Goal: Task Accomplishment & Management: Complete application form

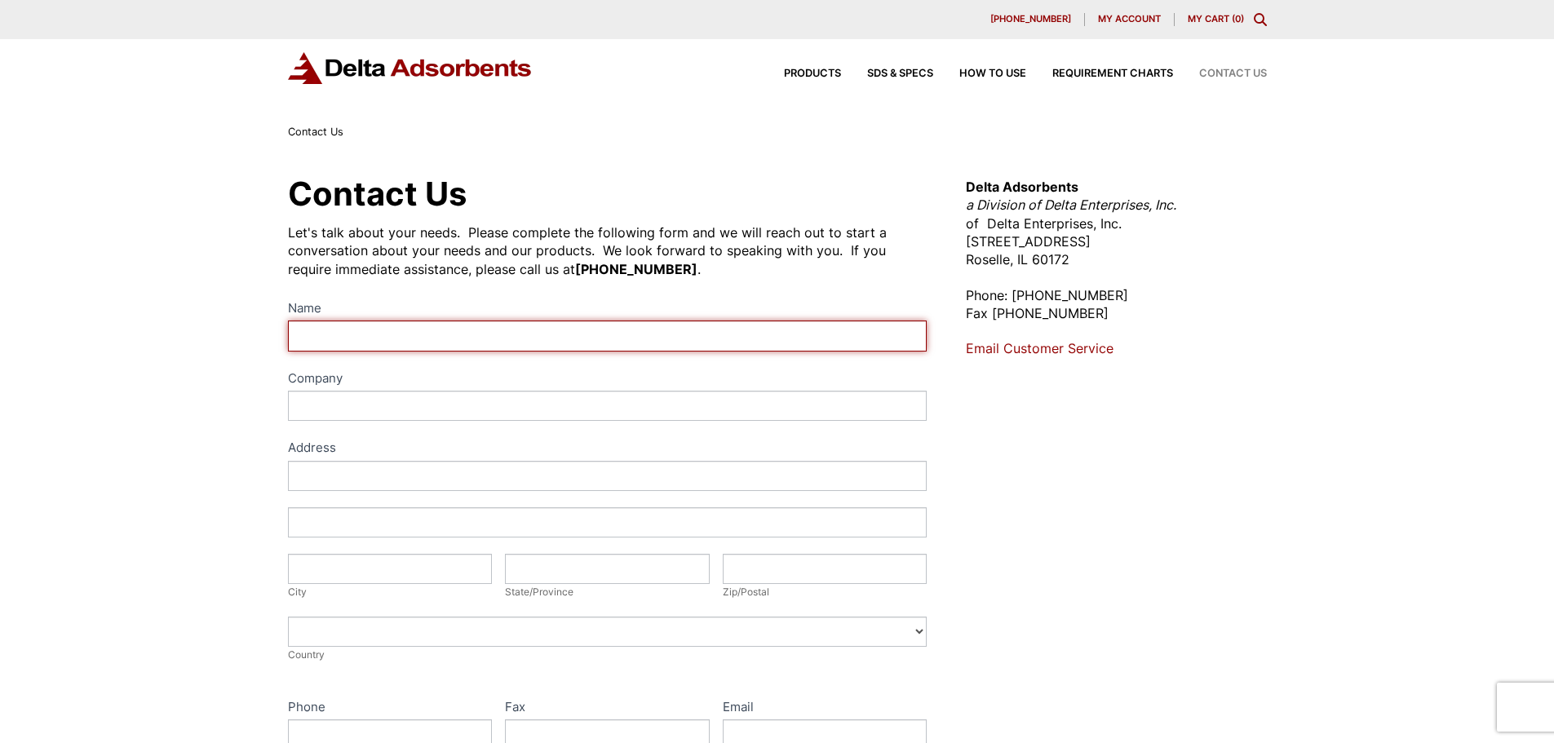
click at [413, 332] on input "Name" at bounding box center [608, 336] width 640 height 30
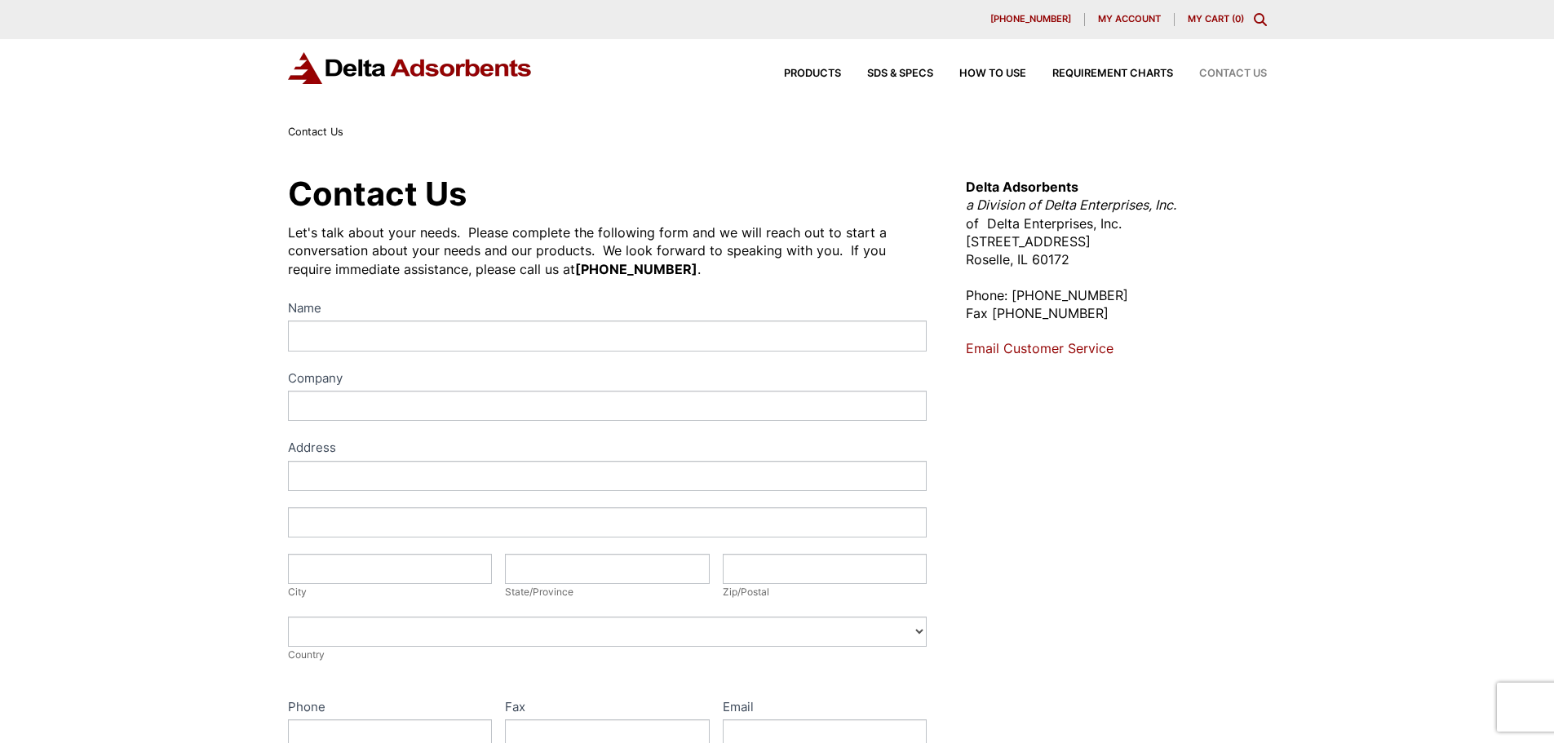
click at [1016, 344] on link "Email Customer Service" at bounding box center [1040, 348] width 148 height 16
click at [1016, 348] on link "Email Customer Service" at bounding box center [1040, 348] width 148 height 16
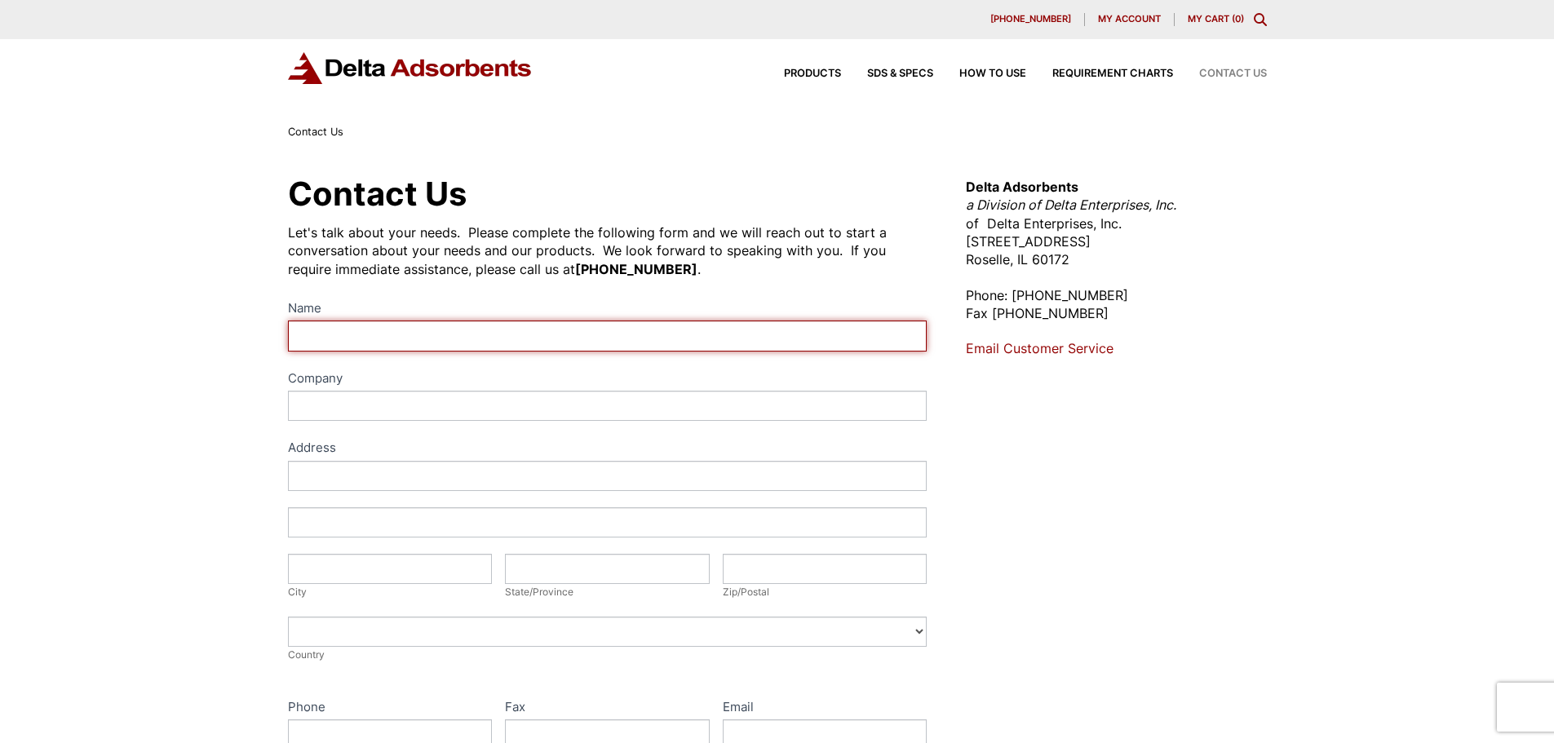
click at [350, 335] on input "Name" at bounding box center [608, 336] width 640 height 30
type input "[PERSON_NAME]"
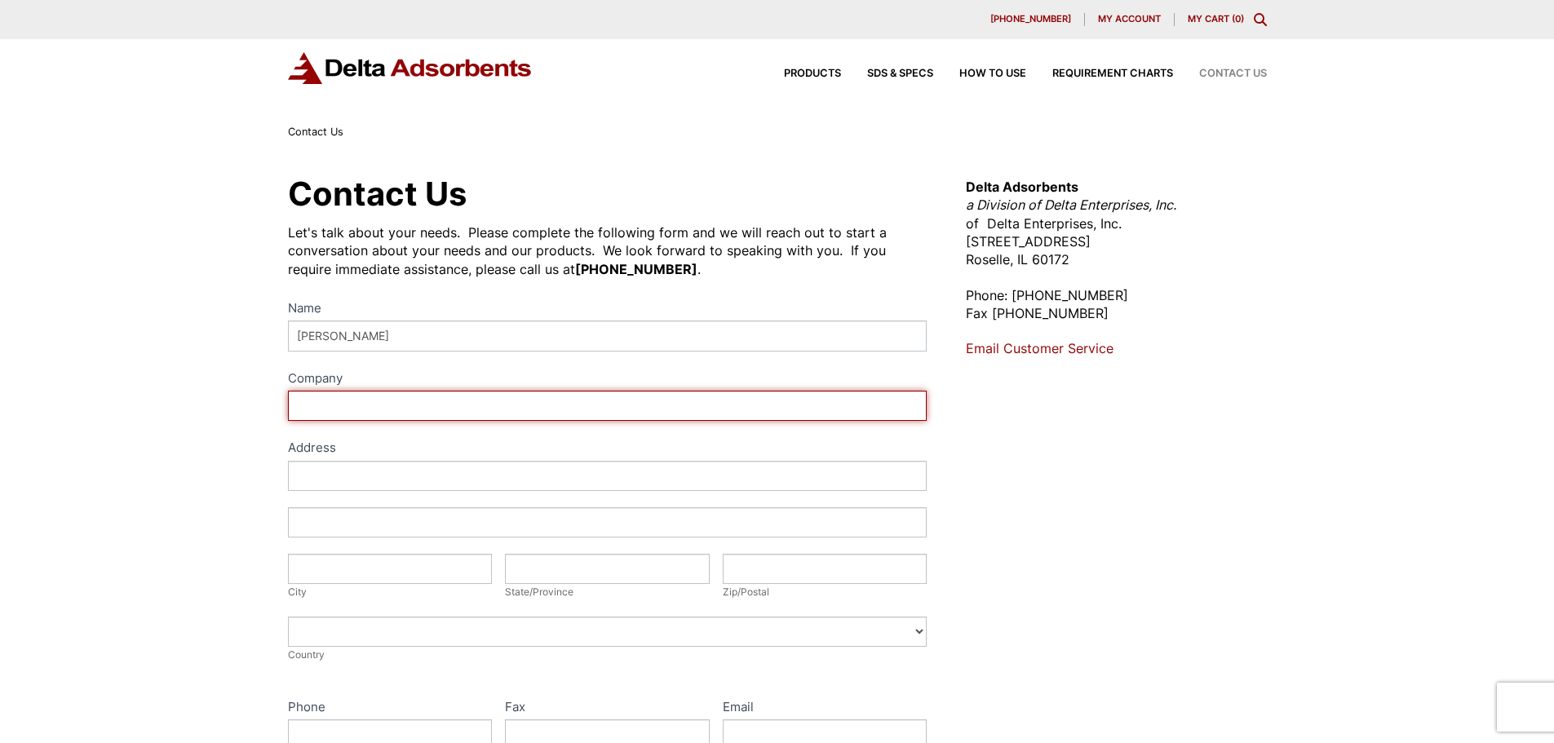
click at [356, 401] on input "Company" at bounding box center [608, 406] width 640 height 30
type input "Avox Systems Inc"
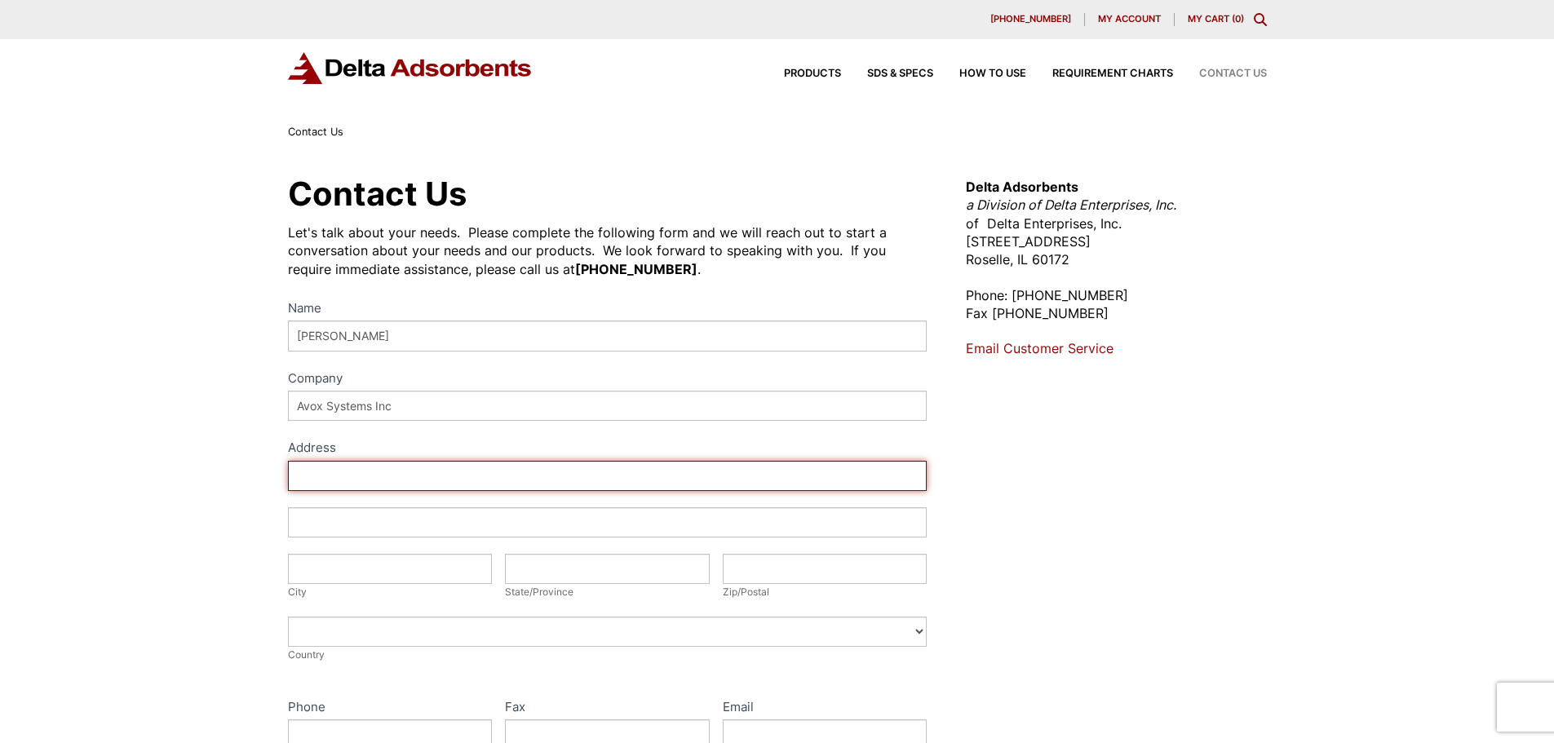
click at [378, 478] on input "Address" at bounding box center [608, 476] width 640 height 30
click at [533, 480] on input "Address" at bounding box center [608, 476] width 640 height 30
click at [334, 478] on input "[STREET_ADDRESS]" at bounding box center [608, 476] width 640 height 30
type input "[STREET_ADDRESS]"
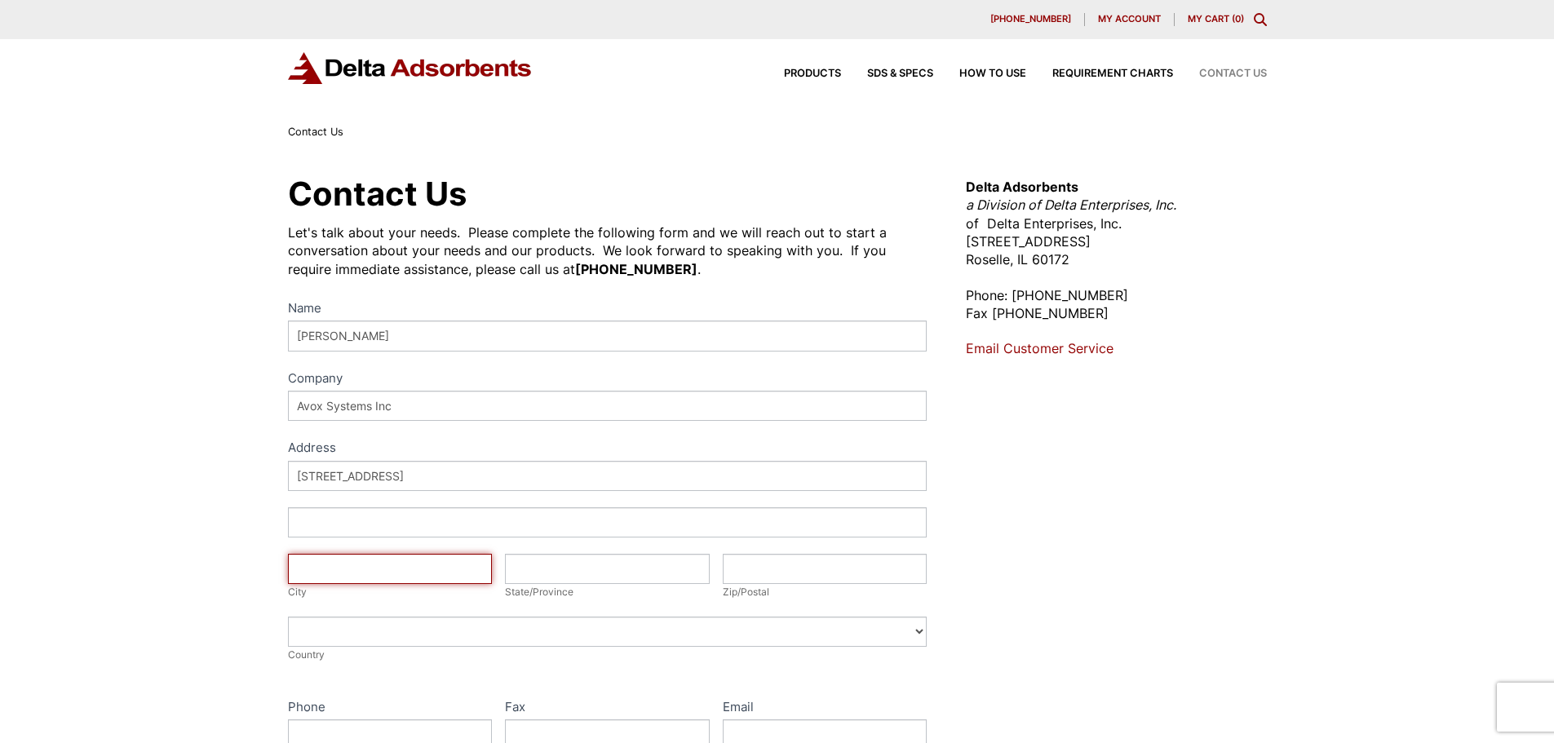
click at [372, 569] on input "City" at bounding box center [390, 569] width 205 height 30
type input "[GEOGRAPHIC_DATA]"
type input "NY"
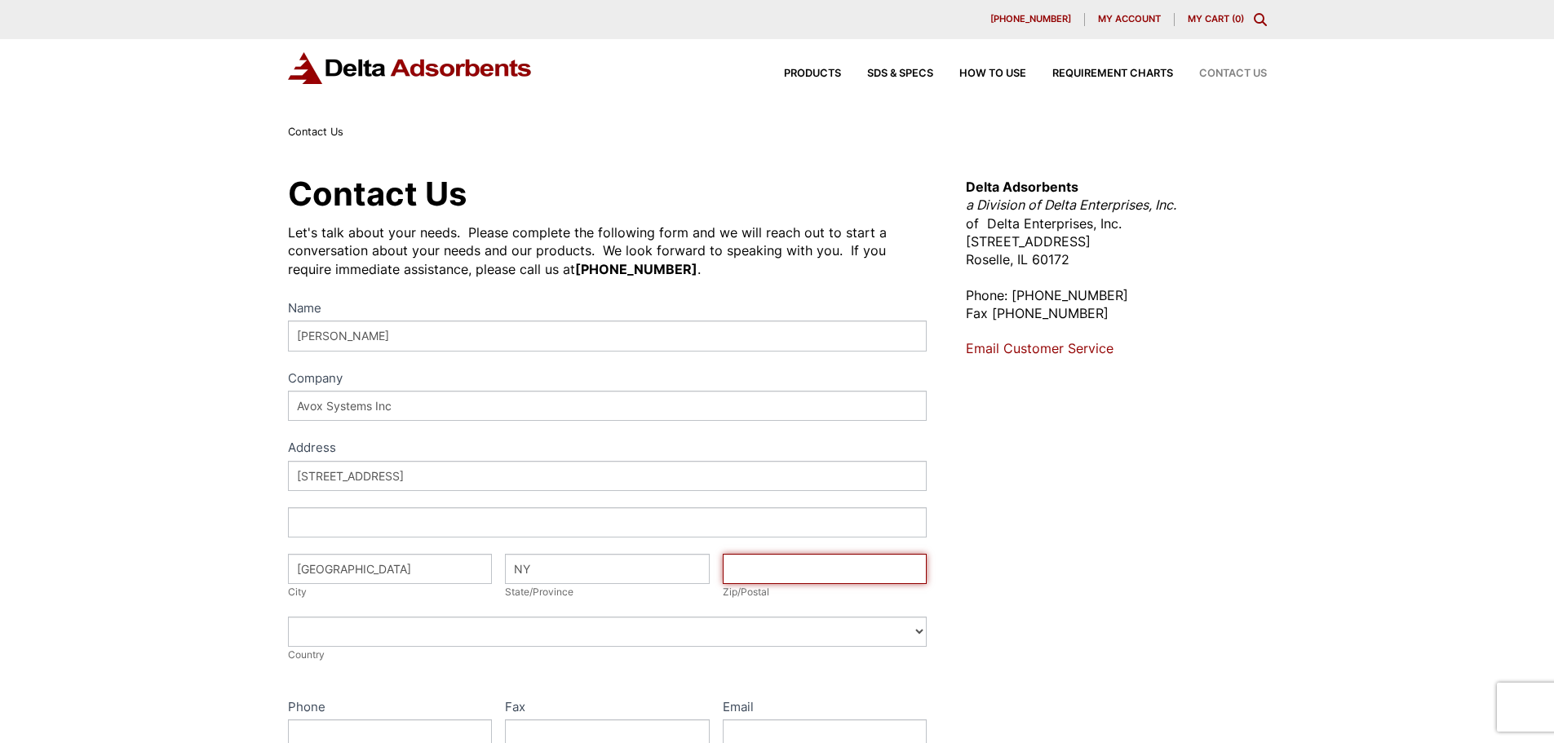
click at [753, 572] on input "Zip/Postal" at bounding box center [825, 569] width 205 height 30
type input "14086"
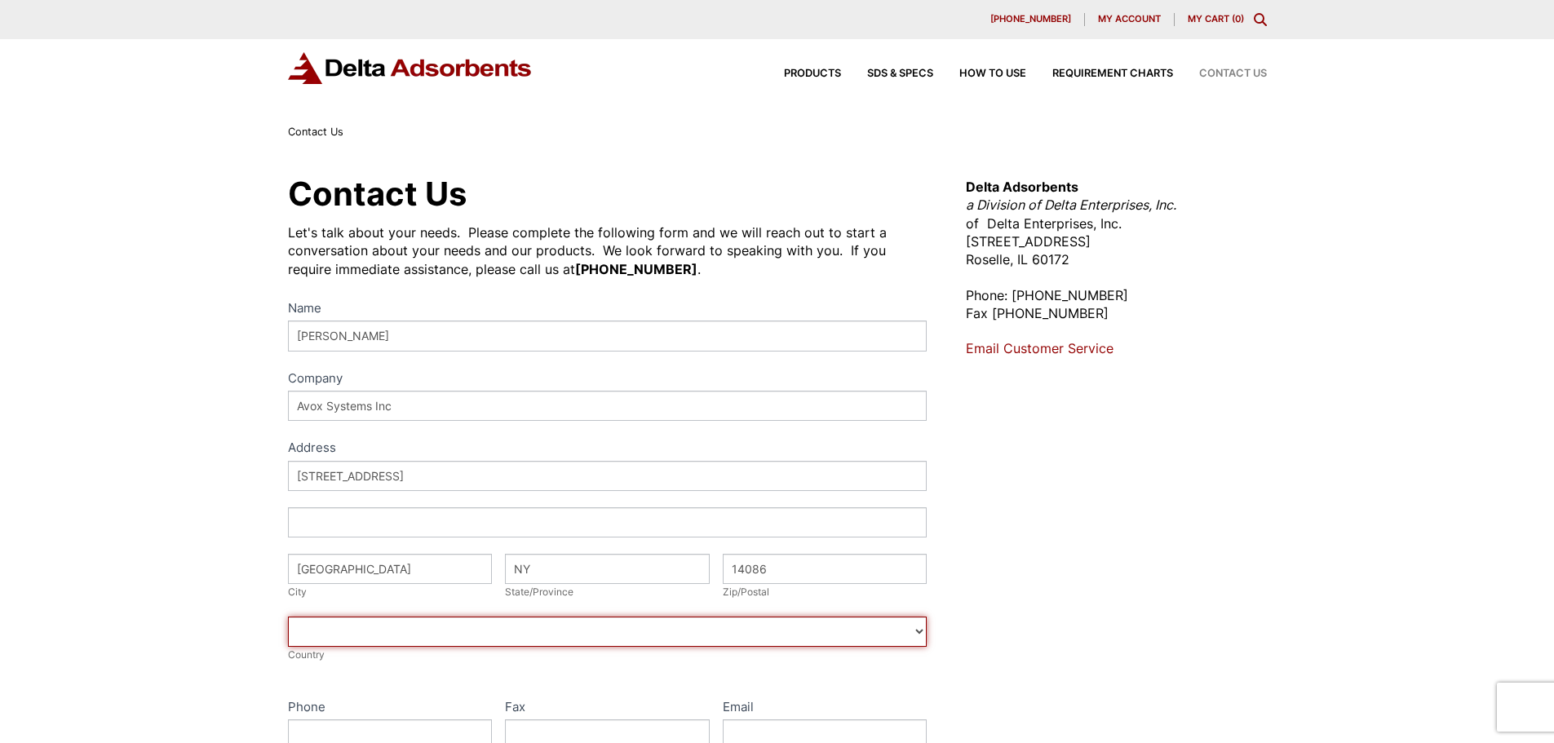
click at [720, 627] on select "[GEOGRAPHIC_DATA] [GEOGRAPHIC_DATA] [GEOGRAPHIC_DATA] [GEOGRAPHIC_DATA] [US_STA…" at bounding box center [608, 632] width 640 height 30
select select "[GEOGRAPHIC_DATA]"
click at [288, 617] on select "[GEOGRAPHIC_DATA] [GEOGRAPHIC_DATA] [GEOGRAPHIC_DATA] [GEOGRAPHIC_DATA] [US_STA…" at bounding box center [608, 632] width 640 height 30
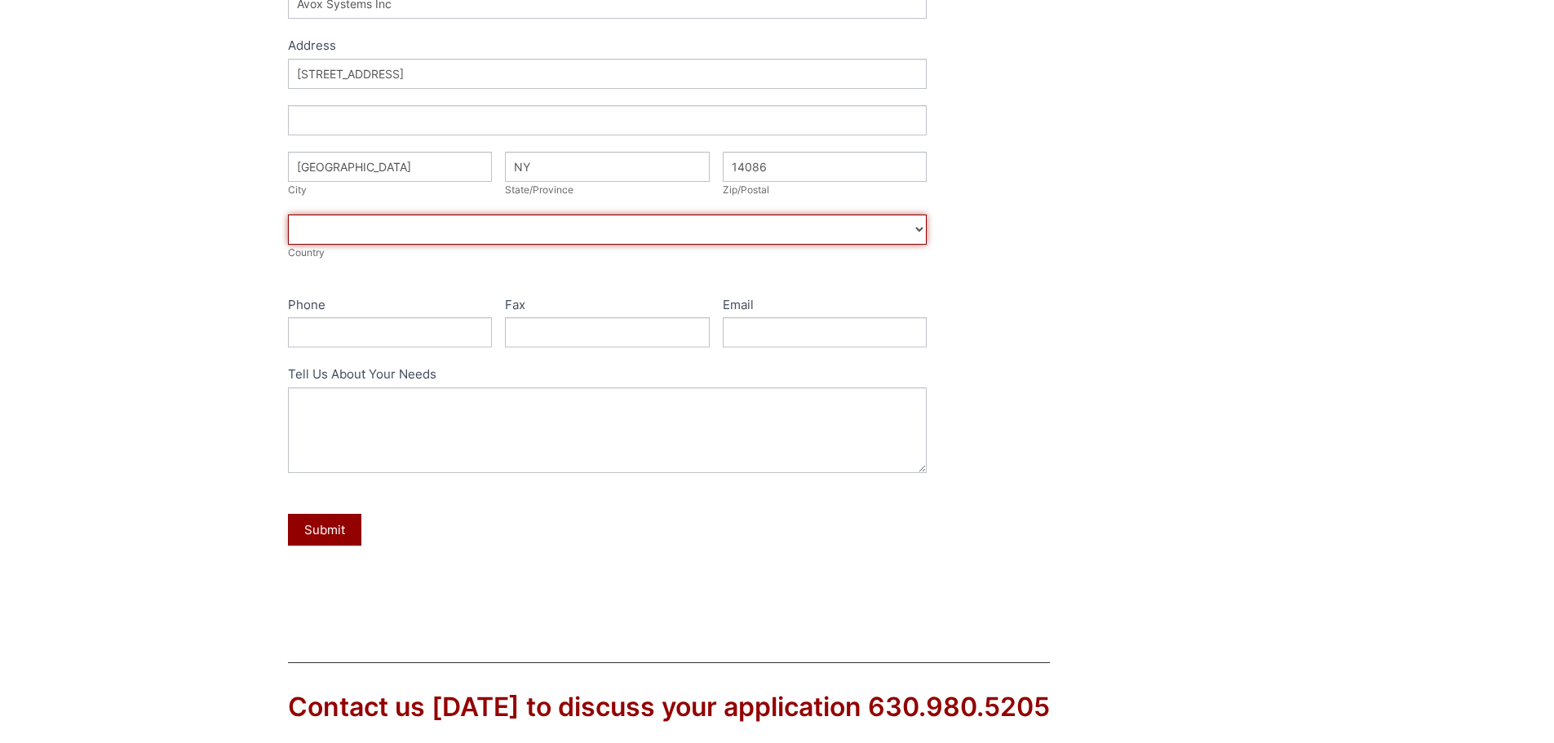
scroll to position [408, 0]
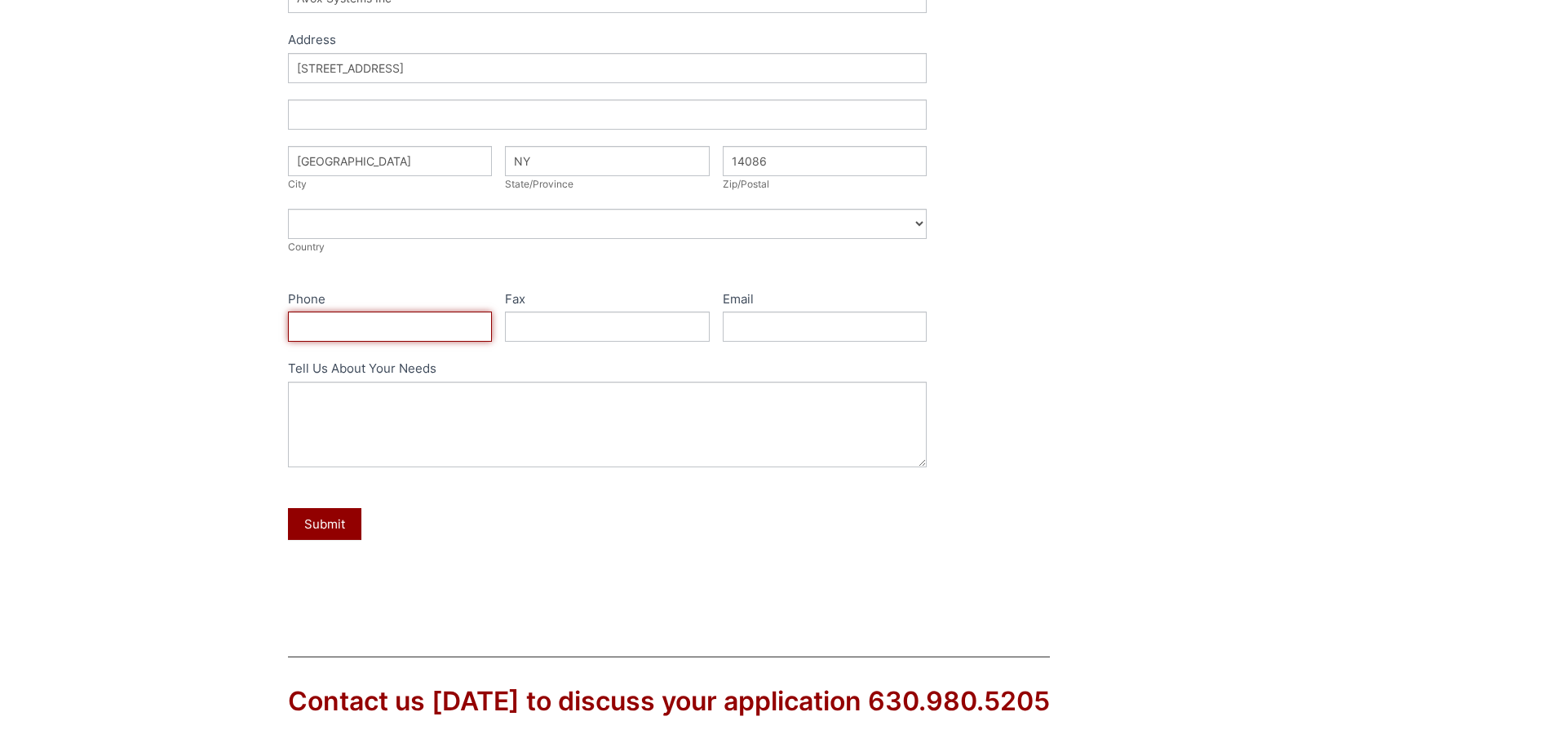
click at [355, 334] on input "Phone" at bounding box center [390, 327] width 205 height 30
type input "[PHONE_NUMBER]"
click at [739, 331] on input "Email" at bounding box center [825, 327] width 205 height 30
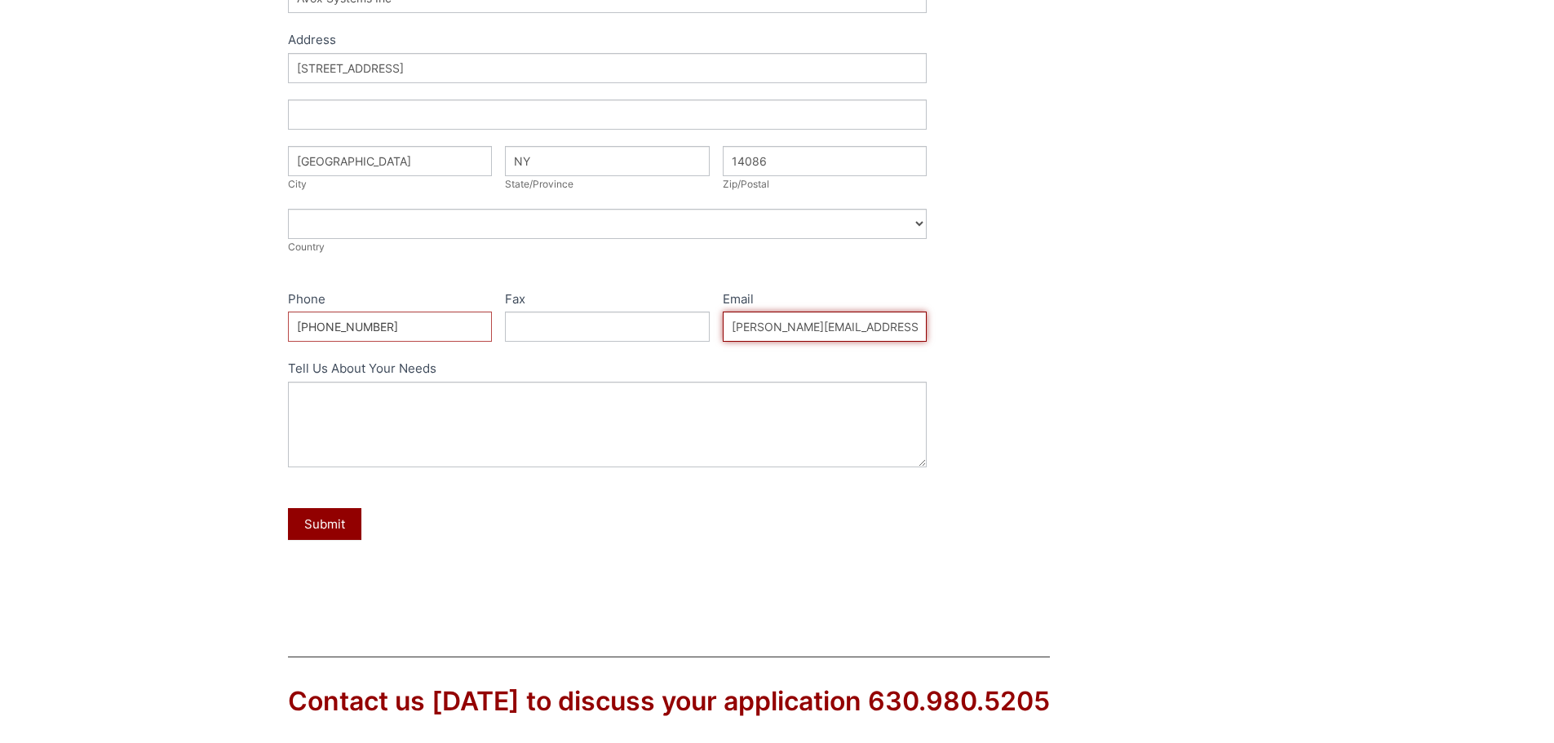
type input "[PERSON_NAME][EMAIL_ADDRESS][PERSON_NAME][DOMAIN_NAME]"
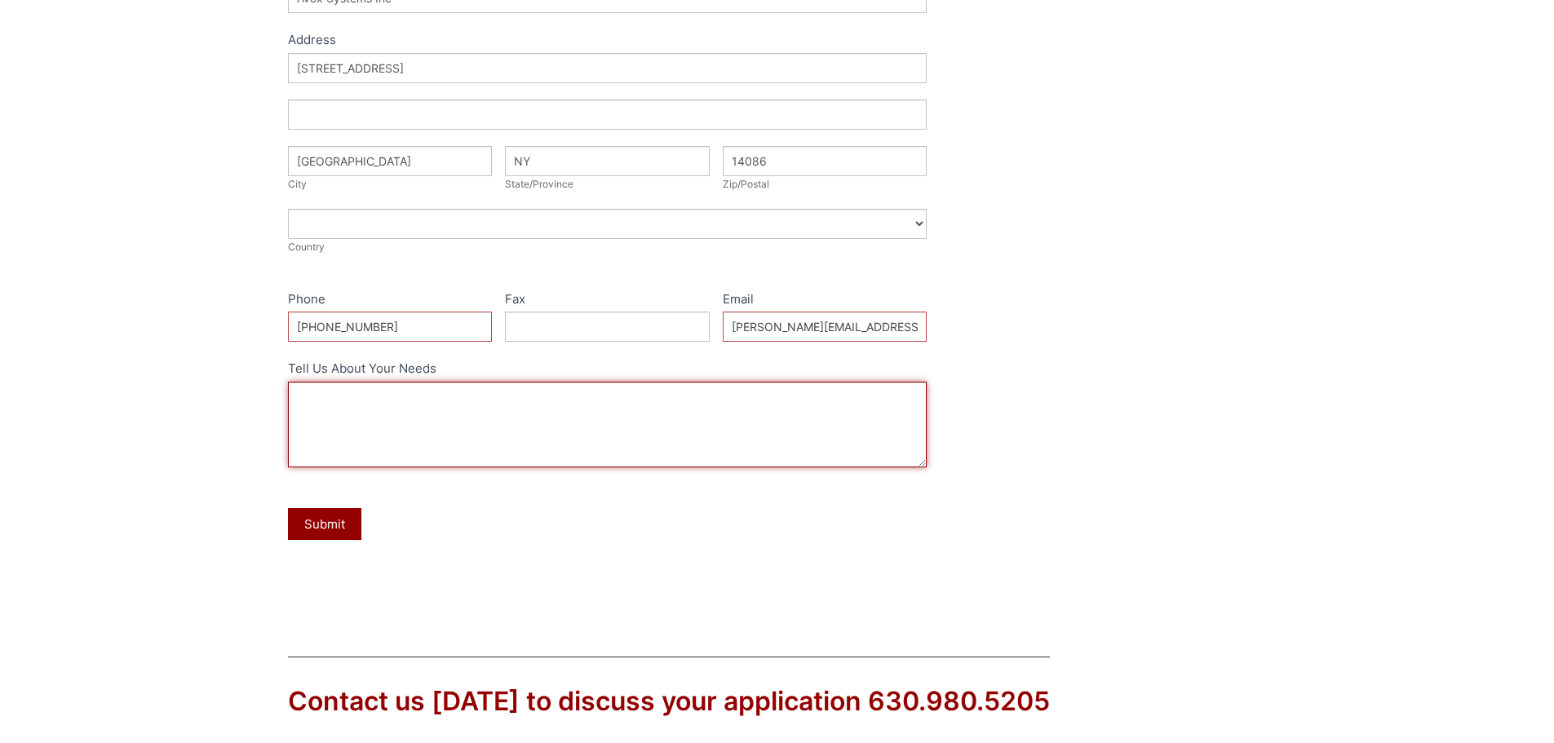
click at [716, 384] on textarea "Tell Us About Your Needs" at bounding box center [608, 425] width 640 height 86
click at [420, 394] on textarea "I have been trying to saend an order to you based on your quote" at bounding box center [608, 425] width 640 height 86
click at [524, 395] on textarea "I have been trying to send an order to you based on your quote" at bounding box center [608, 425] width 640 height 86
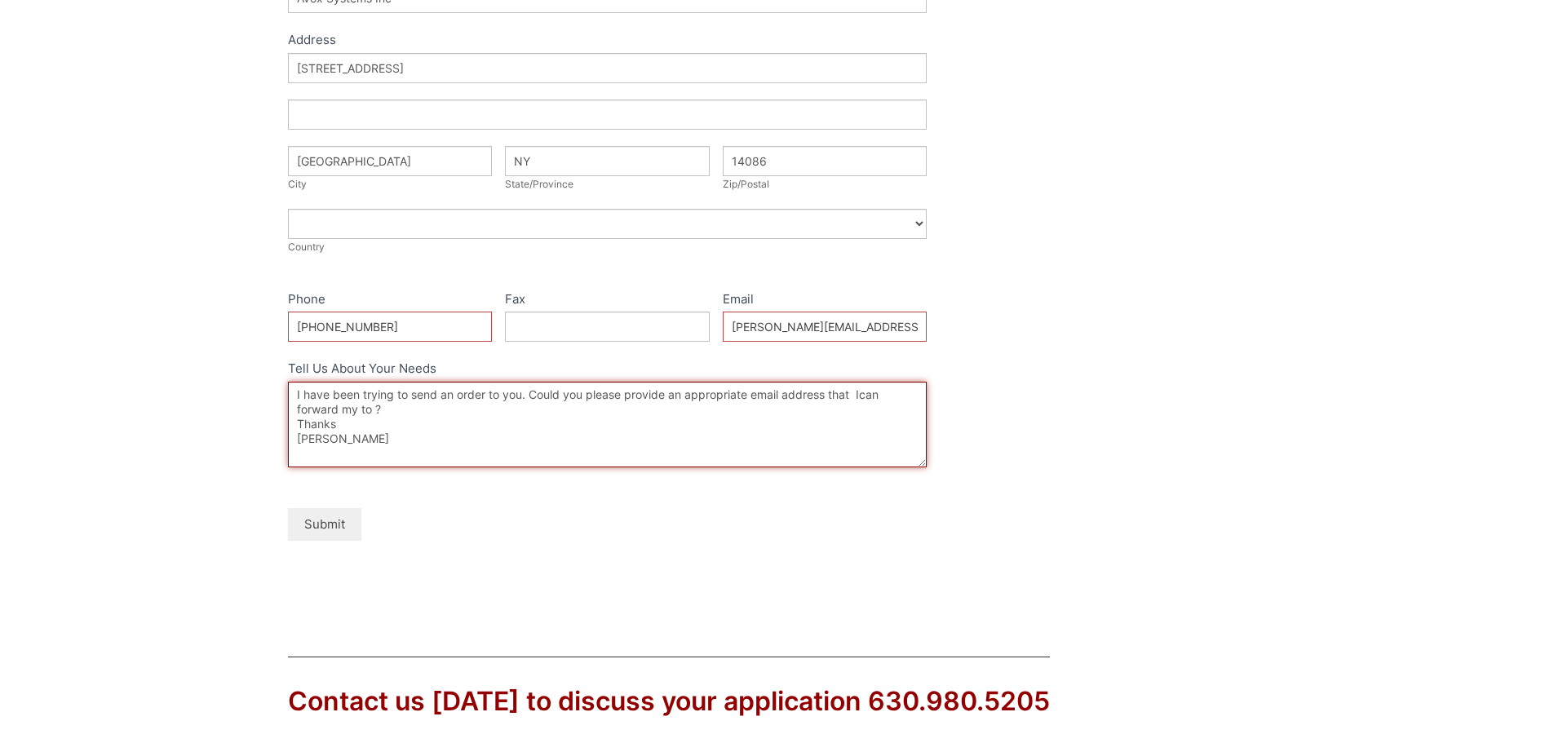
type textarea "I have been trying to send an order to you. Could you please provide an appropr…"
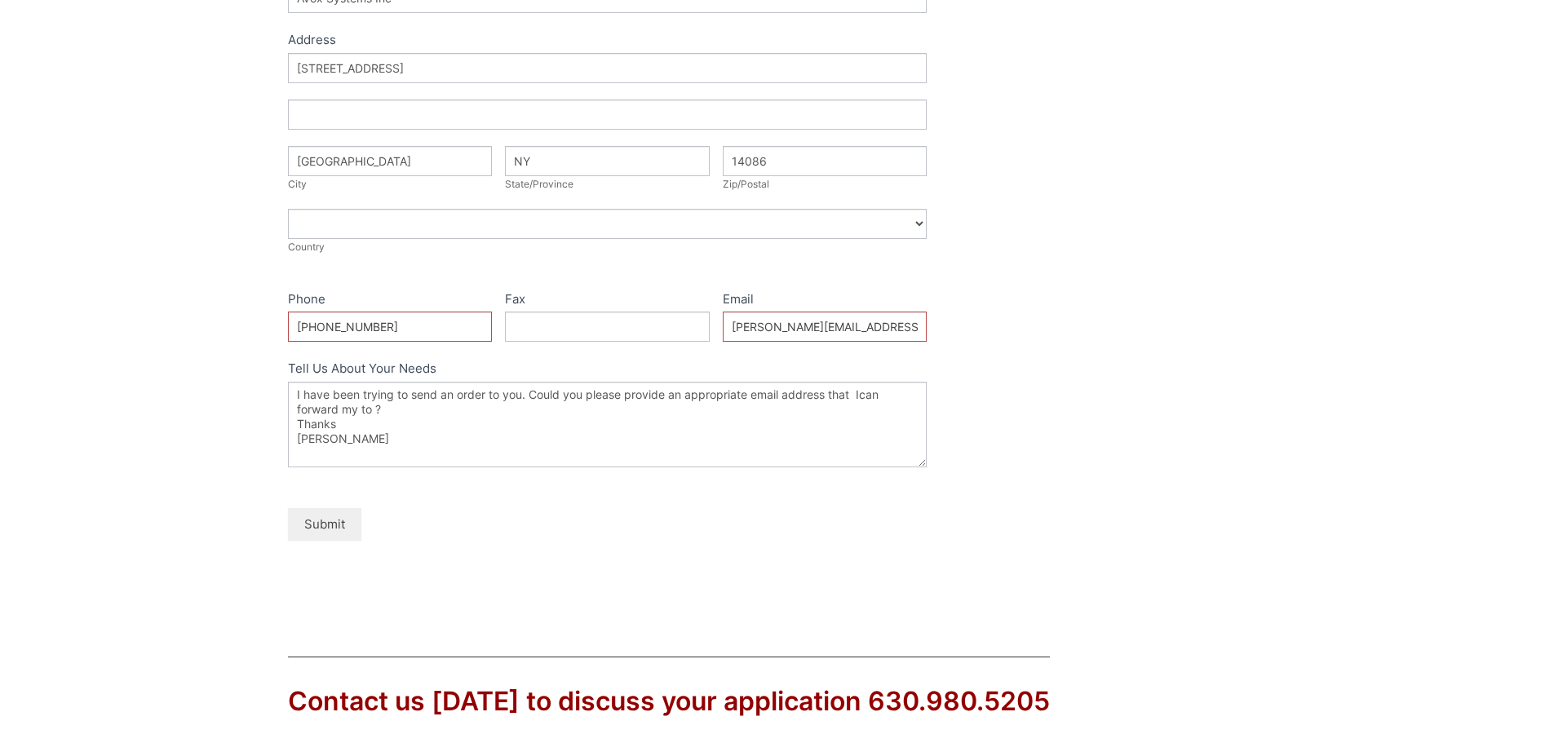
click at [335, 525] on button "Submit" at bounding box center [324, 524] width 73 height 32
